Goal: Task Accomplishment & Management: Use online tool/utility

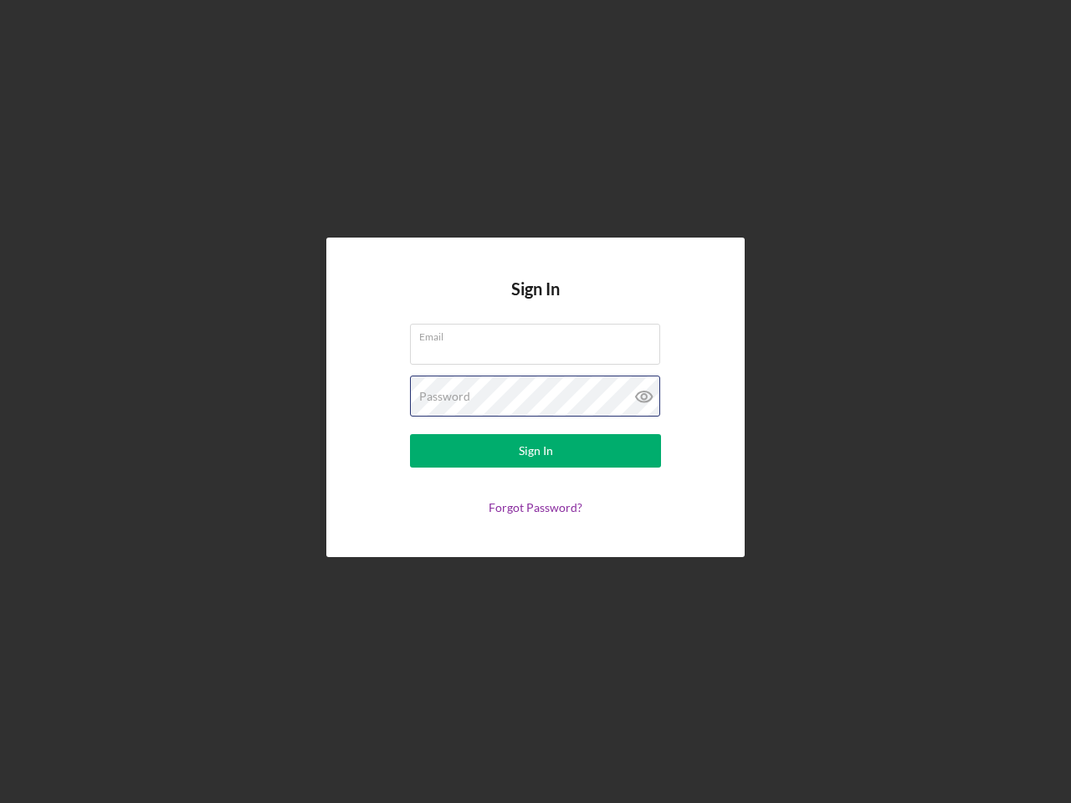
click at [536, 402] on div "Password" at bounding box center [535, 397] width 251 height 42
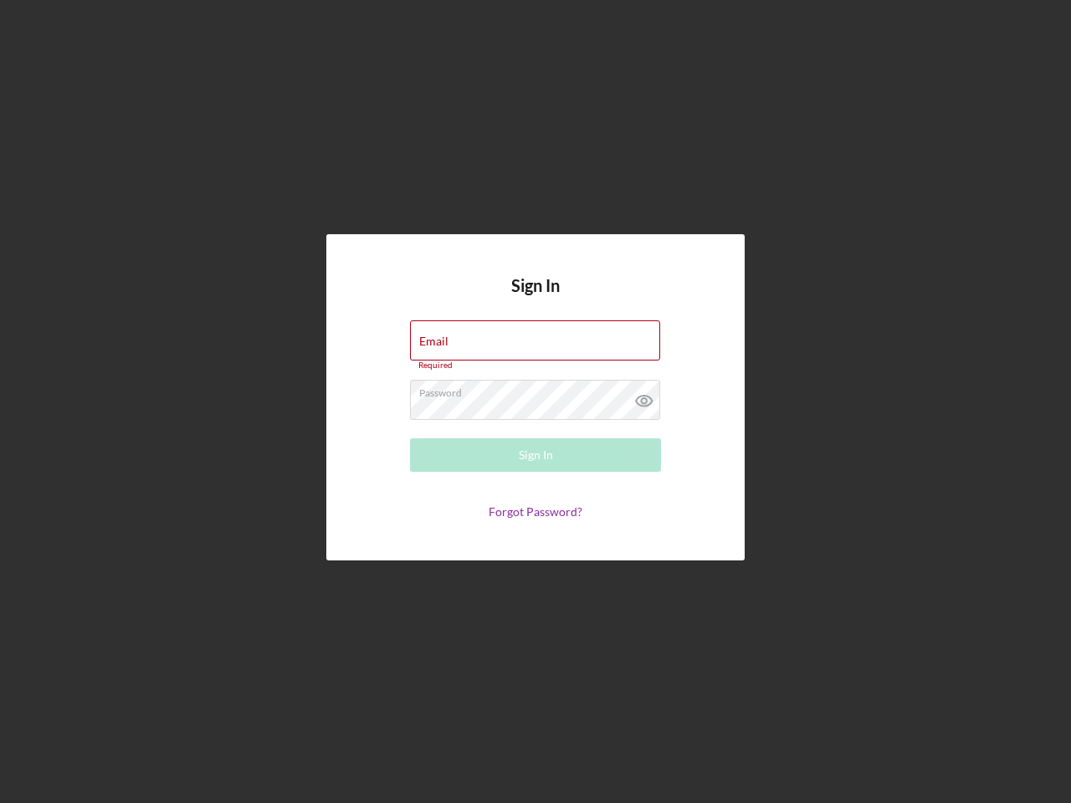
click at [644, 397] on icon at bounding box center [644, 401] width 42 height 42
